Goal: Task Accomplishment & Management: Use online tool/utility

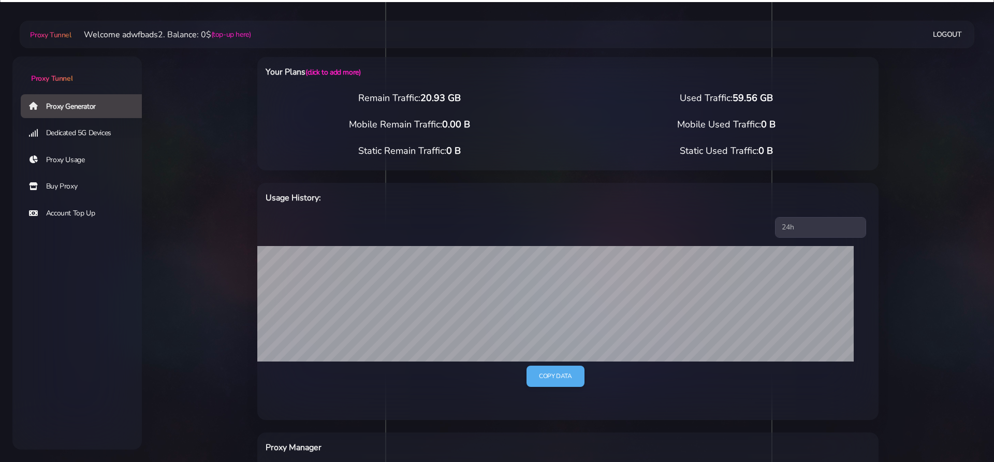
select select "ES"
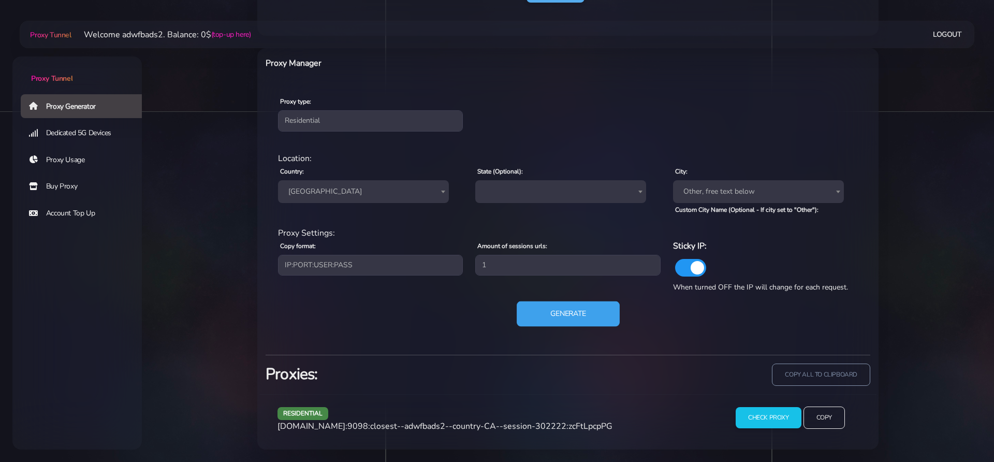
click at [557, 318] on button "Generate" at bounding box center [568, 313] width 103 height 25
click at [590, 318] on button "Generate" at bounding box center [568, 313] width 103 height 25
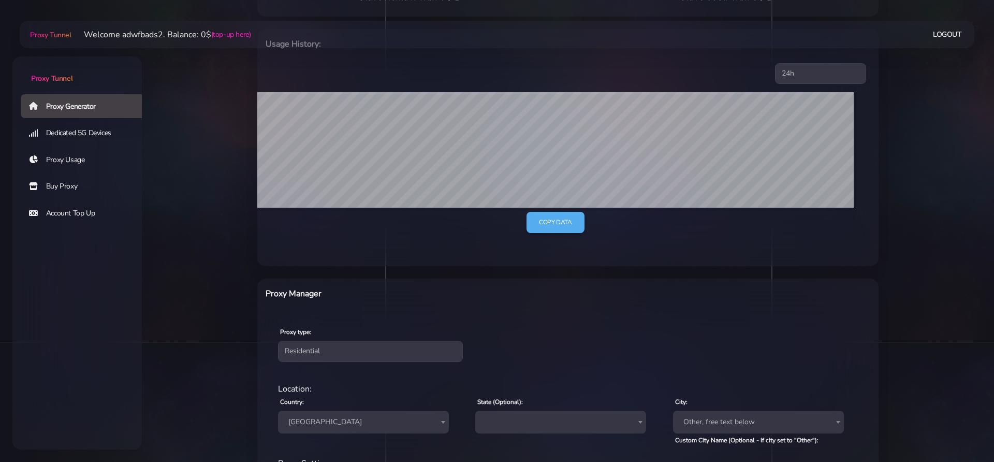
scroll to position [0, 0]
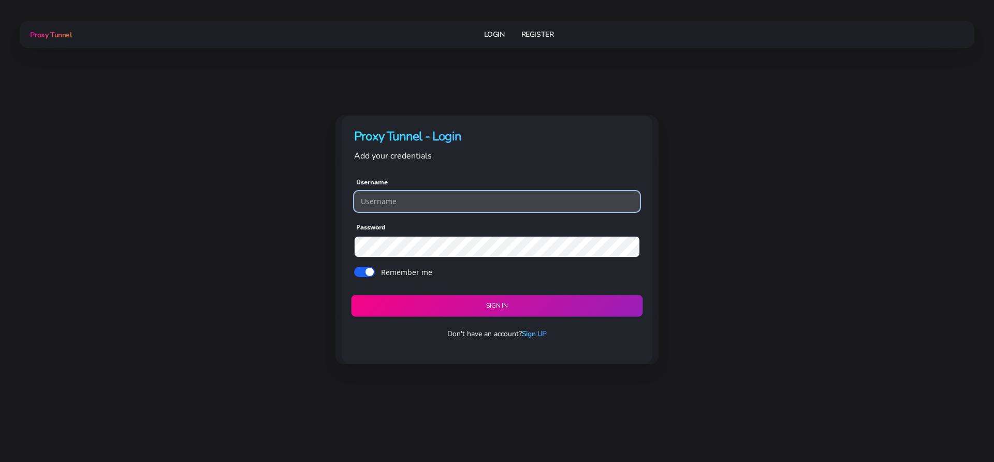
type input "adwfbads2"
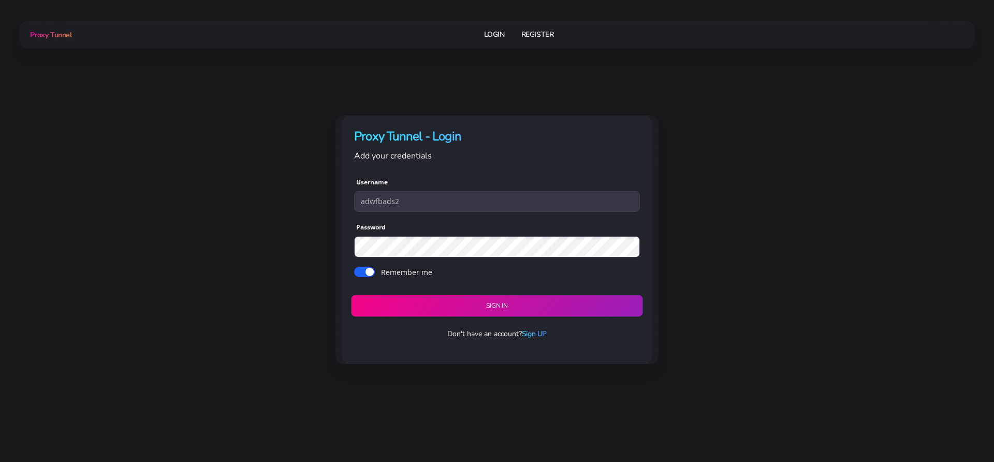
click at [492, 305] on button "Sign in" at bounding box center [496, 306] width 291 height 22
click at [495, 301] on button "Sign in" at bounding box center [496, 306] width 291 height 22
